Goal: Check status: Check status

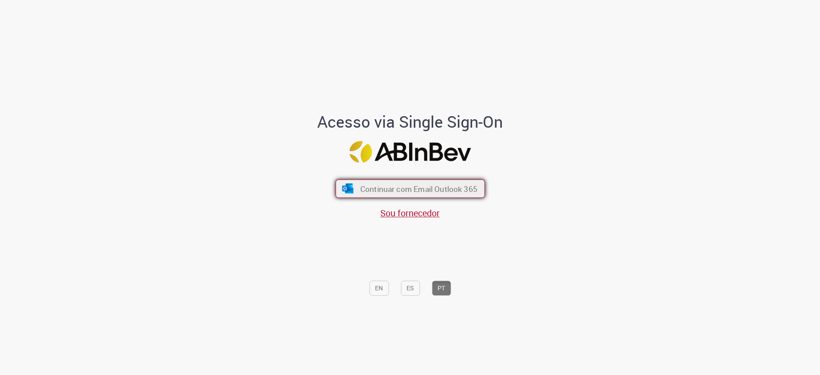
click at [412, 194] on button "Continuar com Email Outlook 365" at bounding box center [410, 189] width 150 height 19
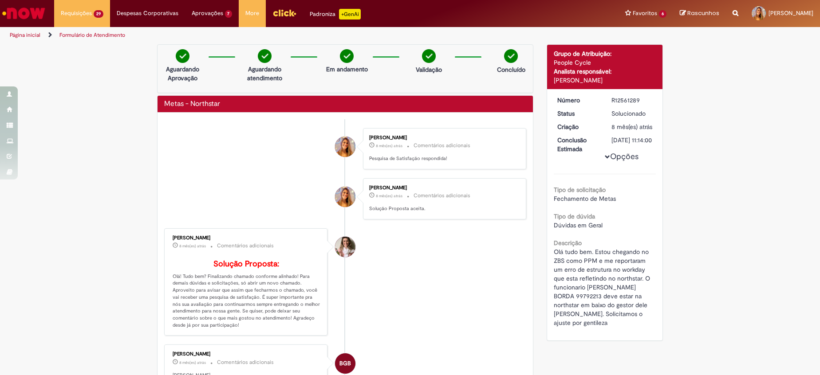
click at [246, 213] on li "Priscila Cerri Sampaio 8 mês(es) atrás 8 meses atrás Comentários adicionais Sol…" at bounding box center [345, 198] width 362 height 41
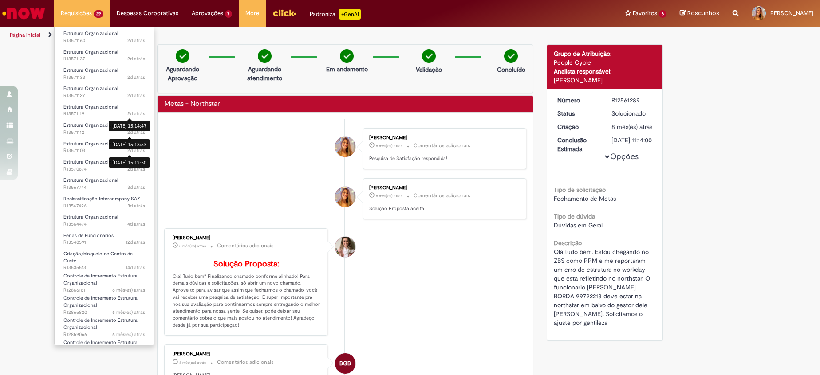
scroll to position [133, 0]
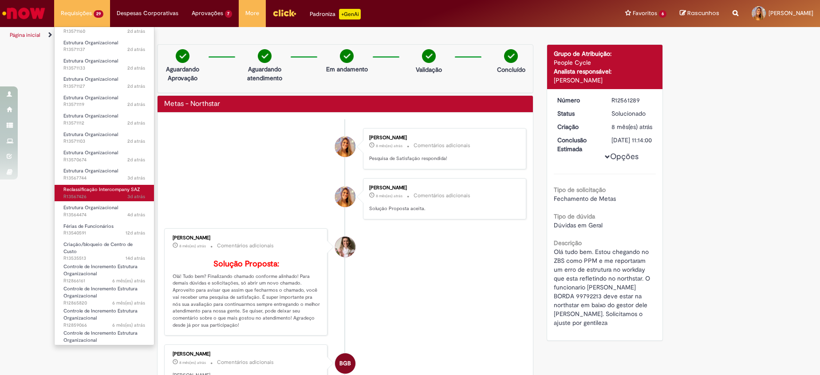
click at [111, 187] on span "Reclassificação Intercompany SAZ" at bounding box center [101, 189] width 77 height 7
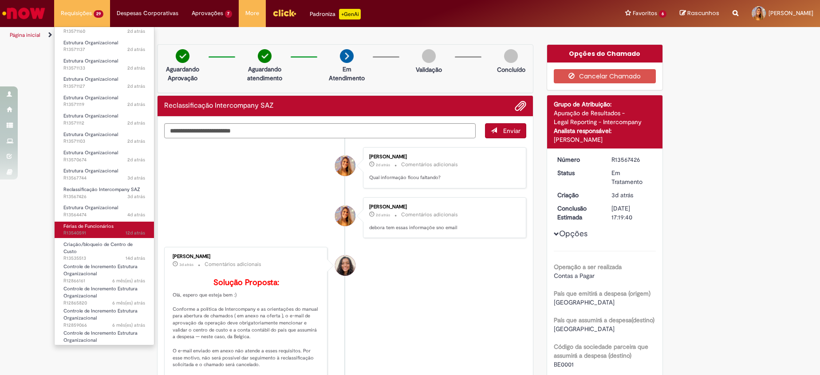
click at [120, 224] on link "Férias de Funcionários 12d atrás 12 dias atrás R13540591" at bounding box center [104, 230] width 99 height 16
click at [125, 226] on link "Férias de Funcionários 12d atrás 12 dias atrás R13540591" at bounding box center [104, 230] width 99 height 16
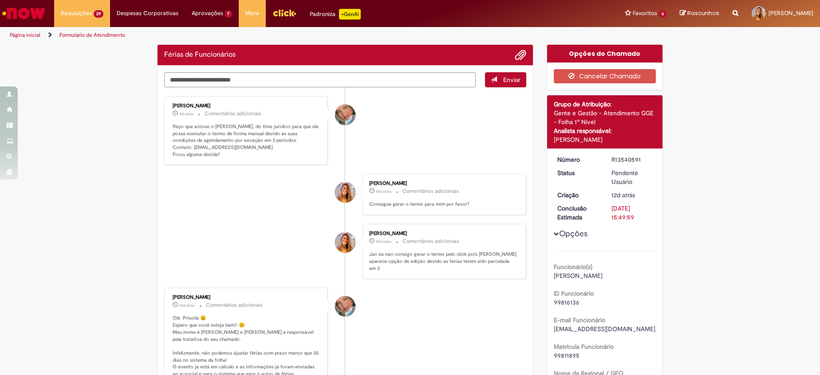
click at [186, 124] on p "Peço que acione o Pedro, do time jurídico para que ele possa executar o termo d…" at bounding box center [247, 140] width 148 height 35
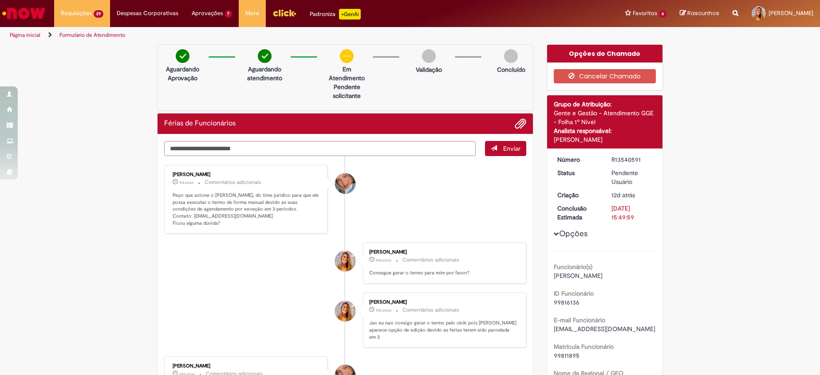
drag, startPoint x: 186, startPoint y: 124, endPoint x: 198, endPoint y: 143, distance: 22.2
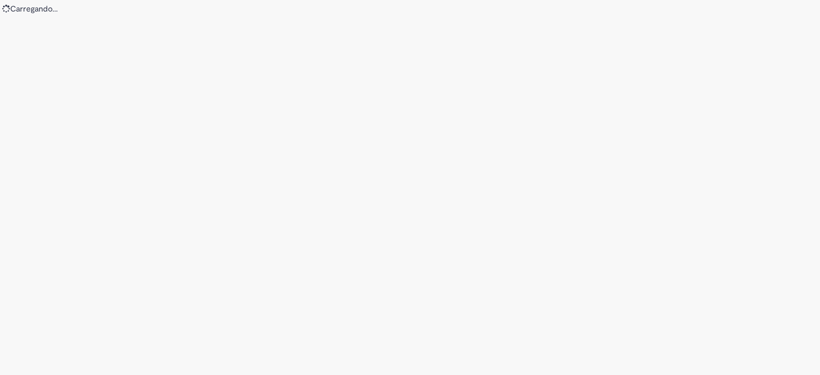
drag, startPoint x: 220, startPoint y: 70, endPoint x: 212, endPoint y: 45, distance: 26.1
click at [218, 67] on div "Loading..." at bounding box center [410, 187] width 820 height 375
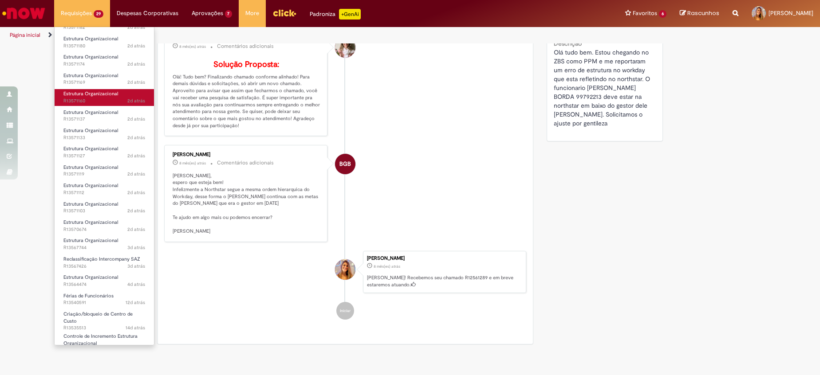
scroll to position [200, 0]
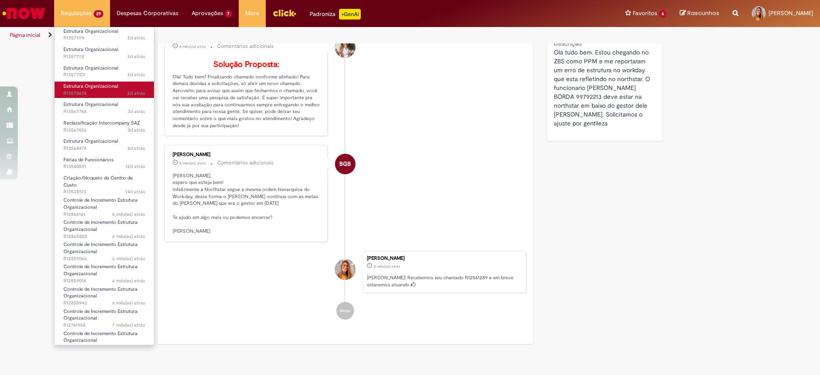
drag, startPoint x: 108, startPoint y: 84, endPoint x: 121, endPoint y: 116, distance: 34.4
click at [108, 84] on span "Estrutura Organizacional" at bounding box center [90, 86] width 55 height 7
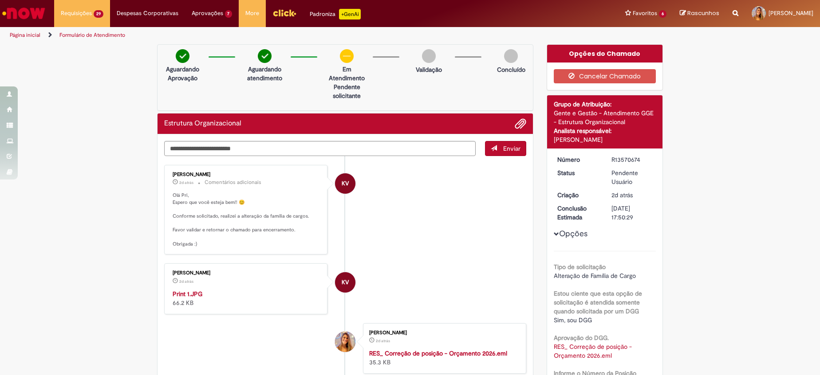
click at [431, 212] on li "KV [PERSON_NAME] 2d atrás 2 dias atrás Comentários adicionais Olá Pri, Espero q…" at bounding box center [345, 210] width 362 height 90
click at [618, 198] on span "2d atrás" at bounding box center [621, 195] width 21 height 8
drag, startPoint x: 618, startPoint y: 198, endPoint x: 526, endPoint y: 187, distance: 92.6
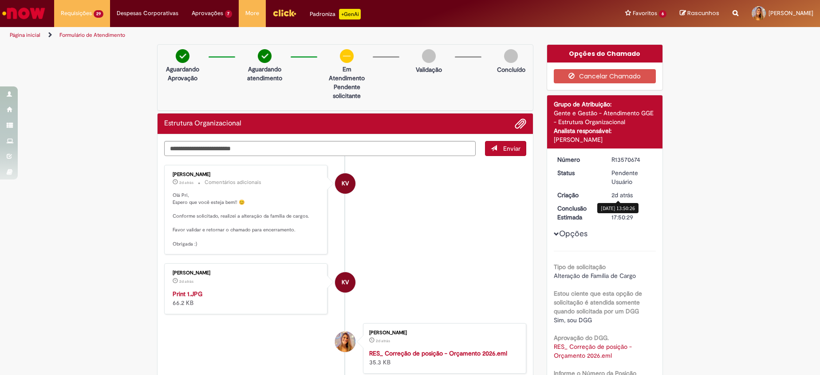
click at [526, 187] on div "Enviar KV [PERSON_NAME] 2d atrás 2 dias atrás Comentários adicionais Olá Pri, E…" at bounding box center [345, 305] width 375 height 342
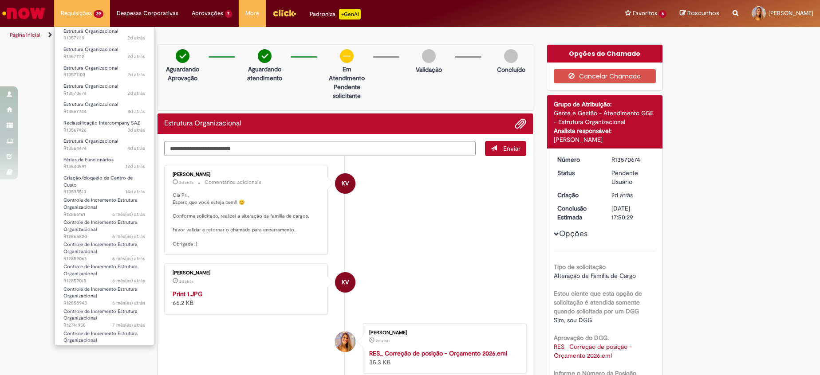
click at [76, 16] on li "Requisições 29 Exibir Todas as Solicitações Estrutura Organizacional 2d atrás 2…" at bounding box center [82, 13] width 56 height 27
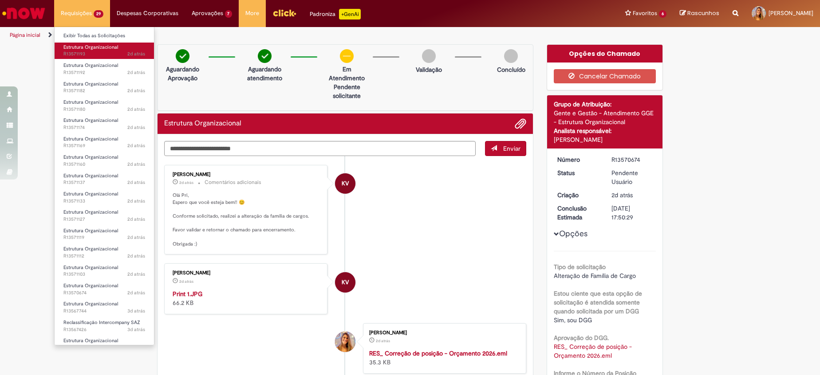
click at [95, 45] on span "Estrutura Organizacional" at bounding box center [90, 47] width 55 height 7
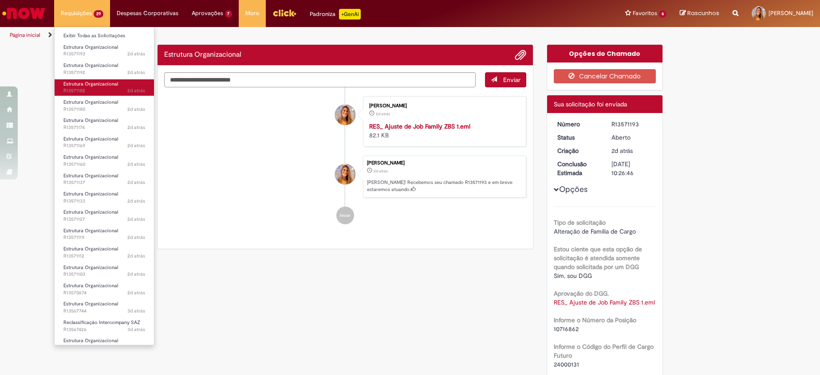
click at [106, 81] on span "Estrutura Organizacional" at bounding box center [90, 84] width 55 height 7
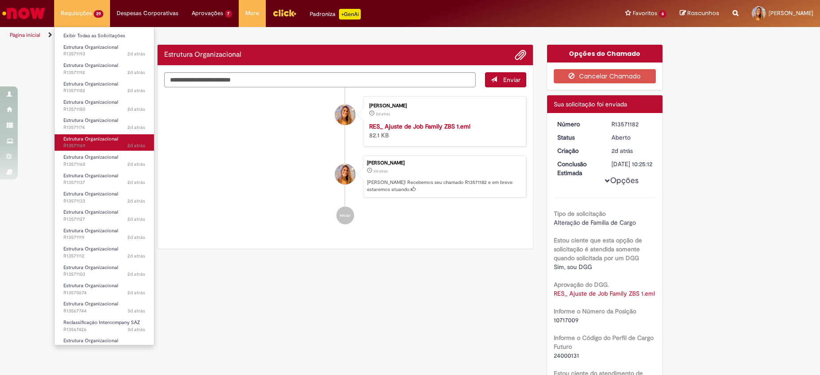
click at [116, 147] on span "2d atrás 2 dias atrás R13571169" at bounding box center [104, 145] width 82 height 7
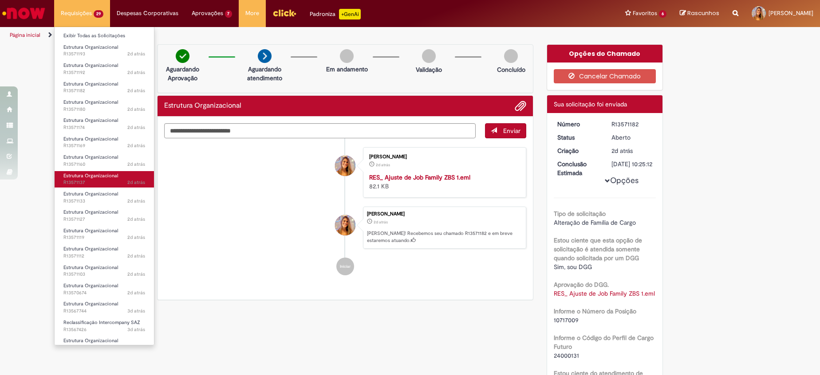
click at [116, 175] on span "Estrutura Organizacional" at bounding box center [90, 176] width 55 height 7
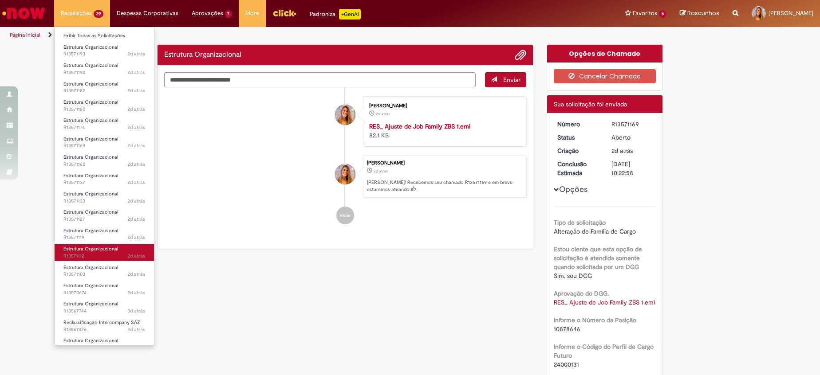
click at [115, 245] on link "Estrutura Organizacional 2d atrás 2 dias atrás R13571112" at bounding box center [104, 252] width 99 height 16
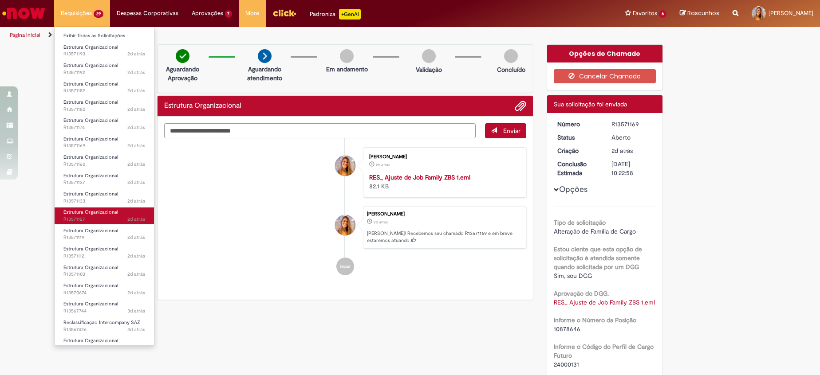
click at [108, 225] on li "Estrutura Organizacional 2d atrás 2 dias atrás R13571119" at bounding box center [104, 234] width 99 height 18
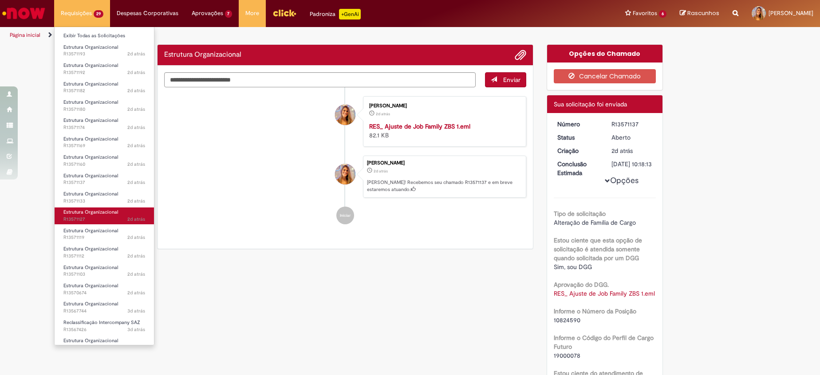
click at [104, 212] on span "Estrutura Organizacional" at bounding box center [90, 212] width 55 height 7
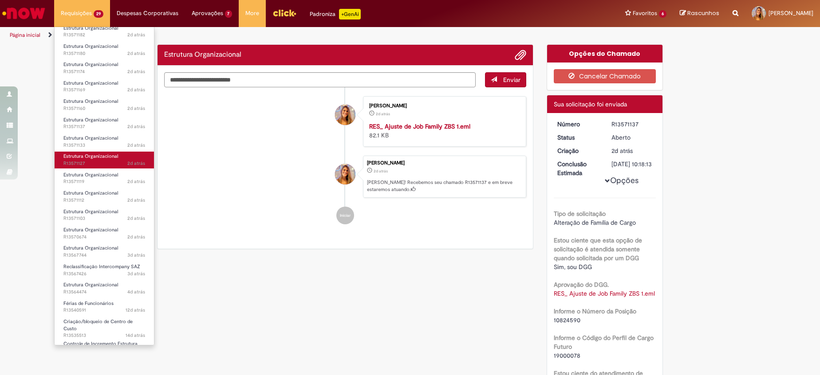
scroll to position [133, 0]
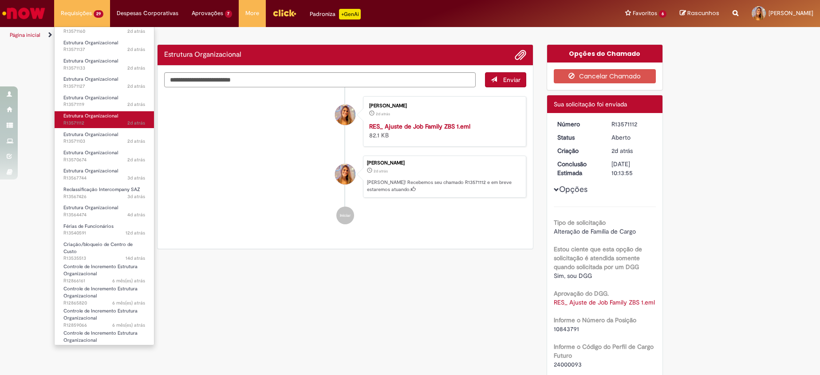
click at [82, 126] on span "2d atrás 2 dias atrás R13571112" at bounding box center [104, 123] width 82 height 7
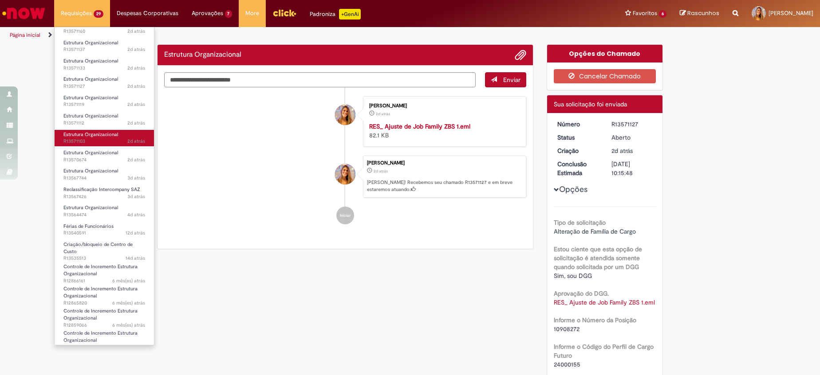
click at [81, 137] on span "Estrutura Organizacional" at bounding box center [90, 134] width 55 height 7
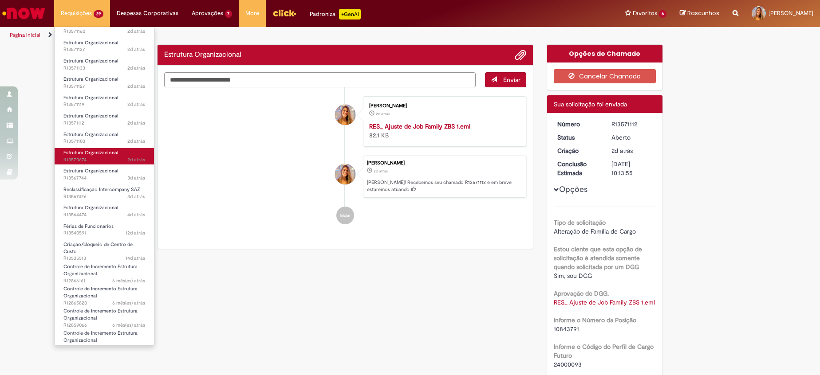
click at [80, 150] on span "Estrutura Organizacional" at bounding box center [90, 153] width 55 height 7
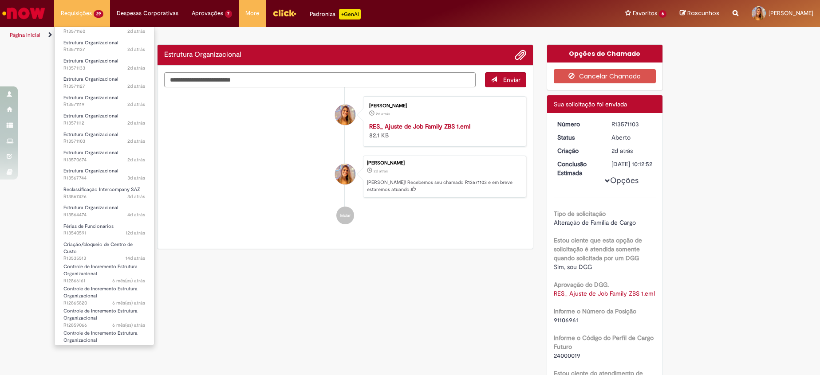
click at [85, 166] on li "Estrutura Organizacional 3d atrás 3 dias atrás R13567744" at bounding box center [104, 174] width 99 height 18
click at [85, 170] on span "Estrutura Organizacional" at bounding box center [90, 171] width 55 height 7
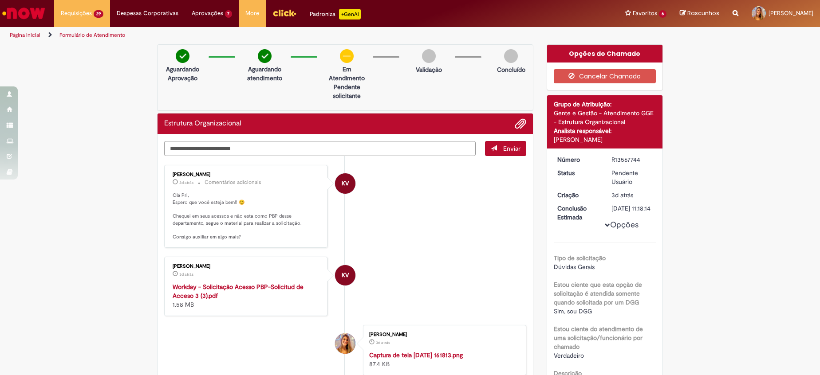
click at [442, 264] on li "KV [PERSON_NAME] 3d atrás 3 dias atrás Workday - Solicitação Acesso PBP-Solicit…" at bounding box center [345, 286] width 362 height 59
click at [238, 149] on textarea "Digite sua mensagem aqui..." at bounding box center [319, 148] width 311 height 15
